Goal: Information Seeking & Learning: Learn about a topic

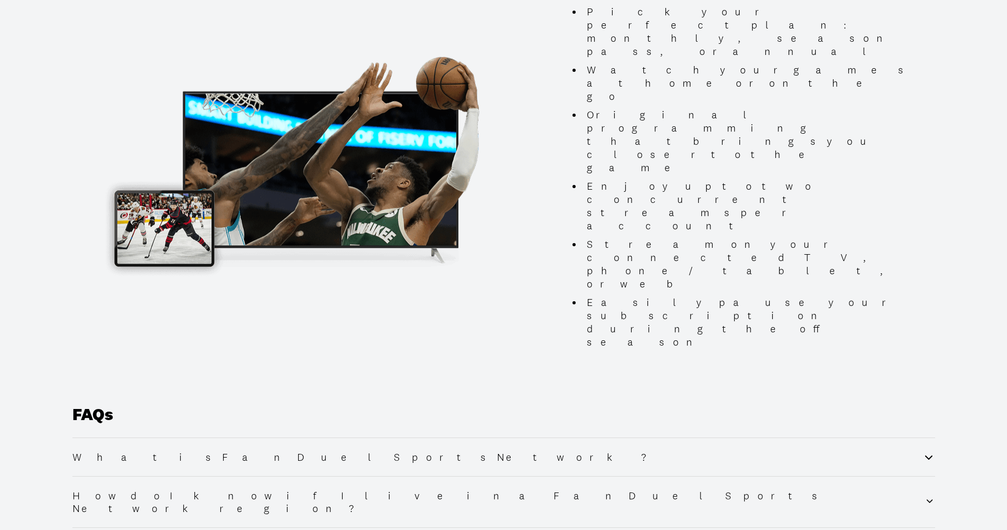
scroll to position [1004, 0]
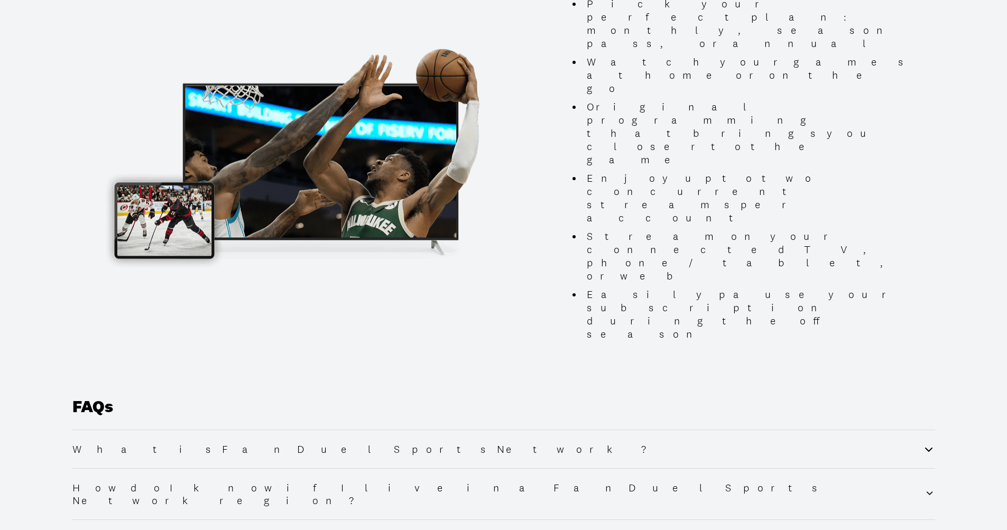
click at [206, 443] on h2 "What is FanDuel Sports Network?" at bounding box center [368, 449] width 593 height 13
click at [924, 530] on icon at bounding box center [928, 539] width 13 height 13
click at [156, 482] on h2 "How do I know if I live in a FanDuel Sports Network region?" at bounding box center [498, 494] width 853 height 25
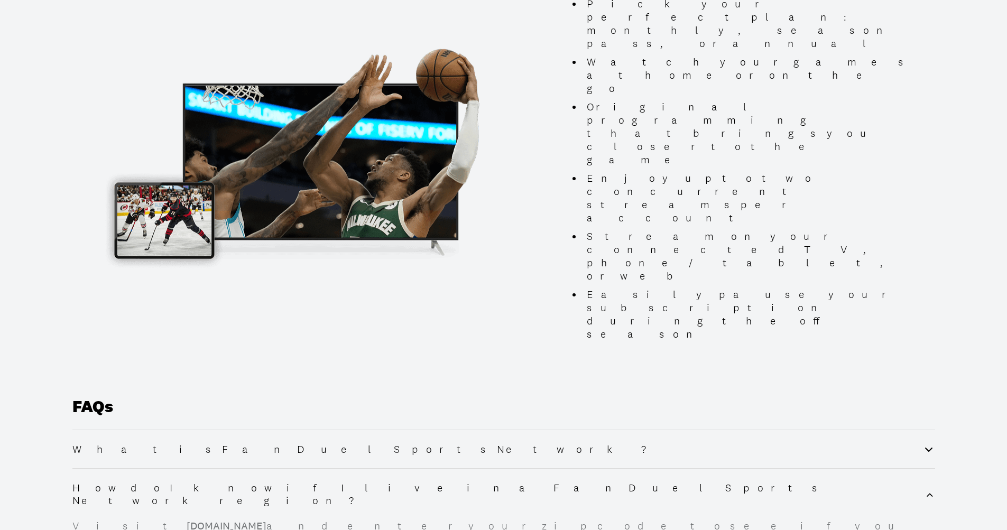
click at [187, 520] on link "GetMyHomeTeams.com" at bounding box center [227, 526] width 80 height 13
